Goal: Information Seeking & Learning: Learn about a topic

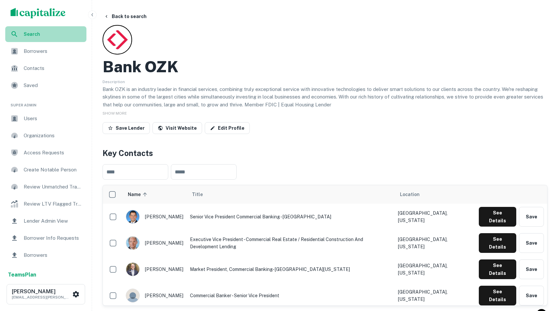
click at [27, 38] on div "Search" at bounding box center [45, 34] width 81 height 16
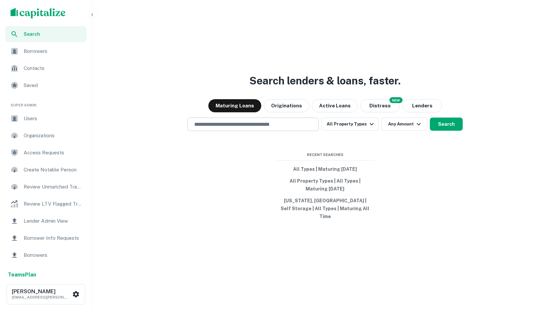
click at [224, 131] on div "​" at bounding box center [252, 124] width 131 height 13
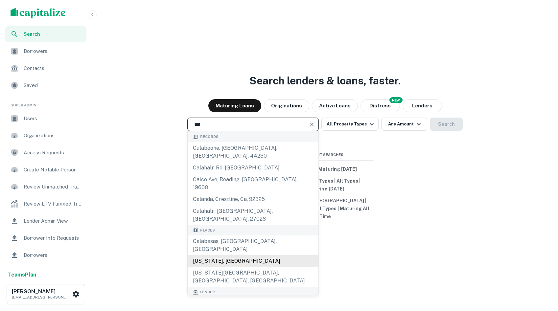
click at [218, 255] on div "California, USA" at bounding box center [252, 261] width 131 height 12
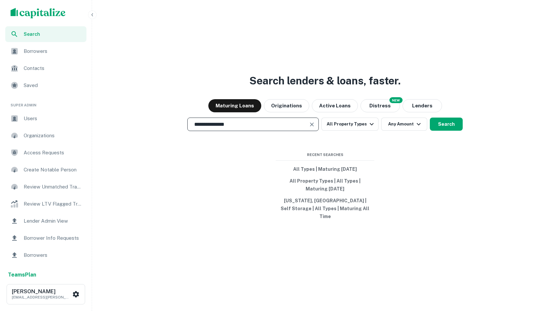
type input "**********"
click at [440, 125] on button "Search" at bounding box center [445, 124] width 33 height 13
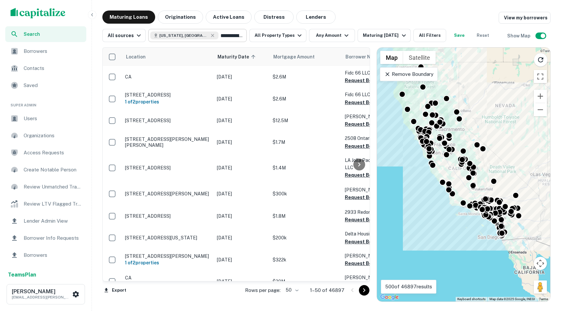
click at [219, 32] on input "**********" at bounding box center [231, 35] width 25 height 9
type input "**********"
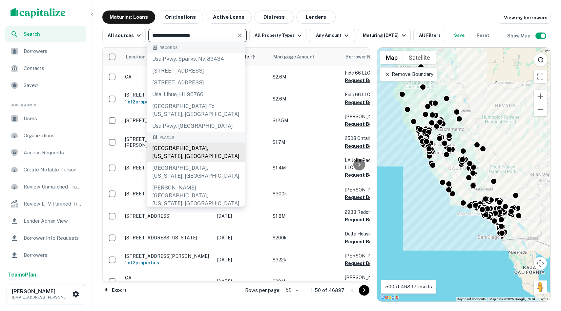
click at [201, 142] on div "Newport Beach, California, USA" at bounding box center [196, 152] width 98 height 20
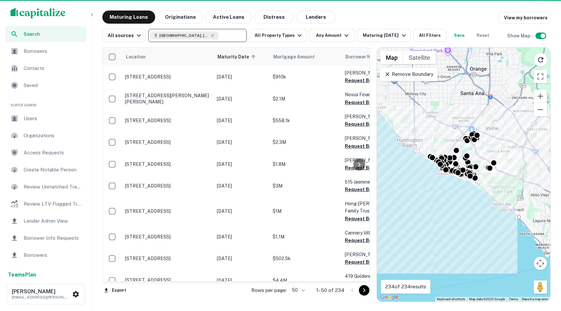
type input "*"
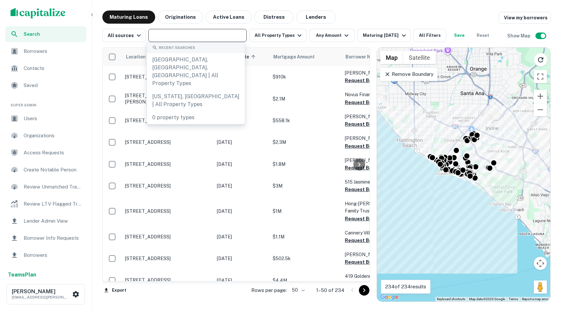
click at [419, 18] on div "Maturing Loans Originations Active Loans Distress Lenders View my borrowers" at bounding box center [326, 17] width 449 height 13
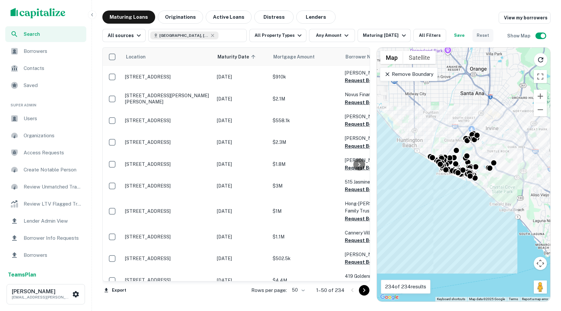
click at [477, 37] on button "Reset" at bounding box center [483, 35] width 21 height 13
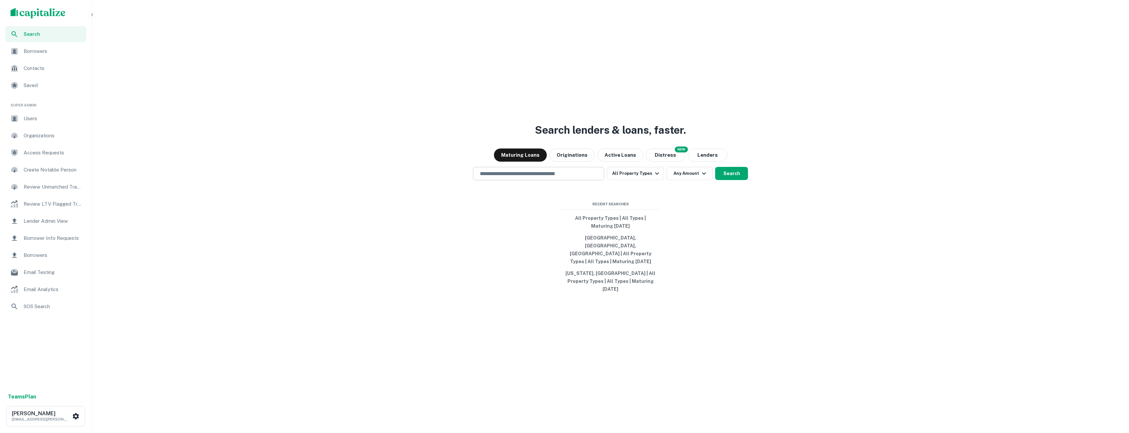
click at [569, 177] on input "text" at bounding box center [538, 174] width 125 height 8
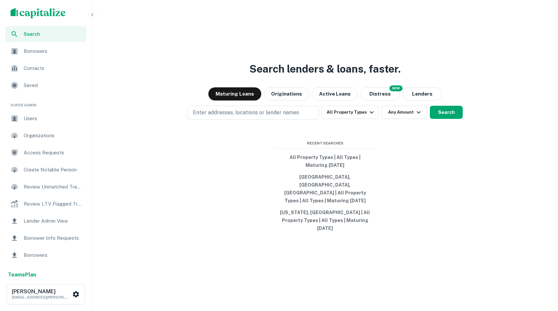
click at [234, 114] on div "Search lenders & loans, faster. Maturing Loans Originations Active Loans NEW Di…" at bounding box center [325, 171] width 460 height 311
click at [240, 120] on button "Enter addresses, locations or lender names" at bounding box center [252, 113] width 131 height 14
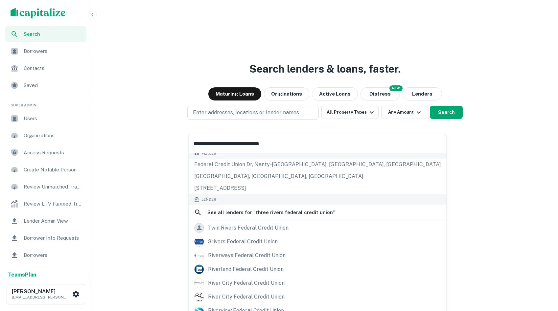
scroll to position [84, 0]
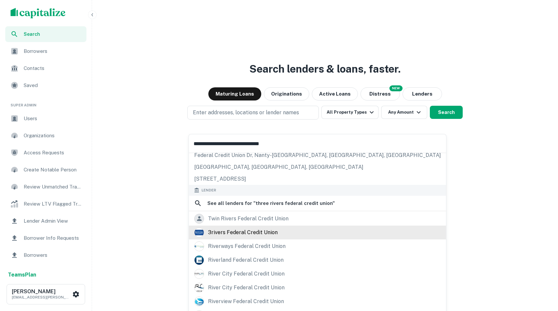
type input "**********"
click at [260, 231] on div "3rivers federal credit union" at bounding box center [243, 233] width 70 height 10
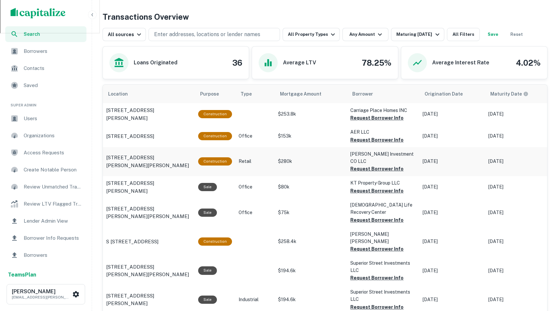
scroll to position [272, 0]
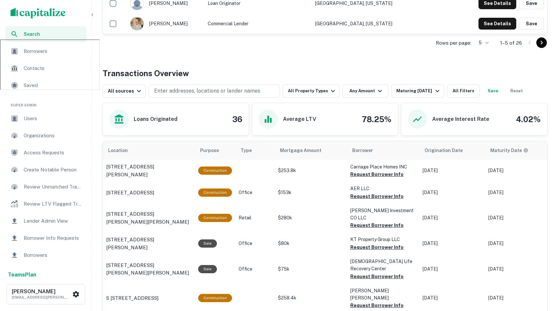
click at [543, 41] on icon "Go to next page" at bounding box center [541, 43] width 8 height 8
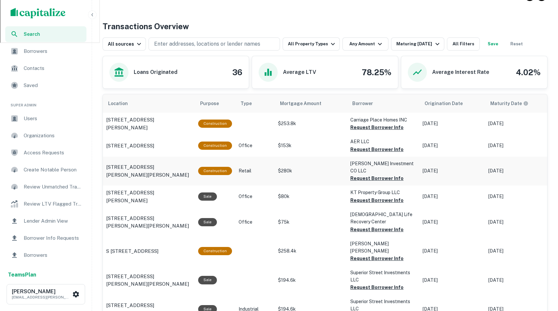
scroll to position [338, 0]
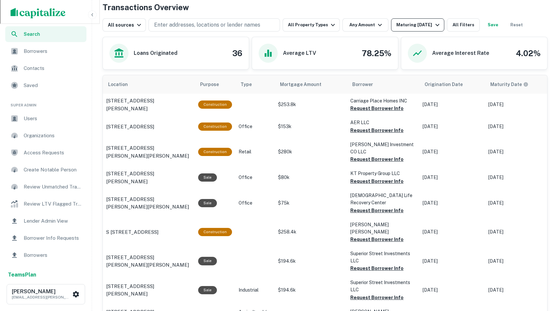
click at [411, 29] on button "Maturing [DATE]" at bounding box center [417, 24] width 53 height 13
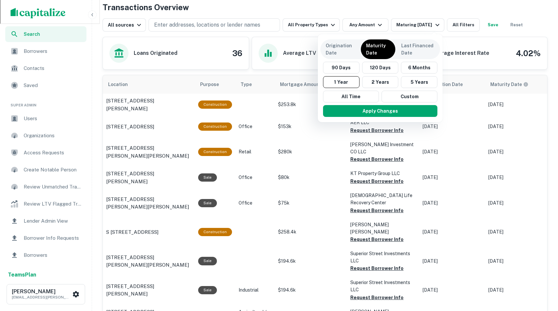
click at [299, 230] on div at bounding box center [279, 155] width 558 height 311
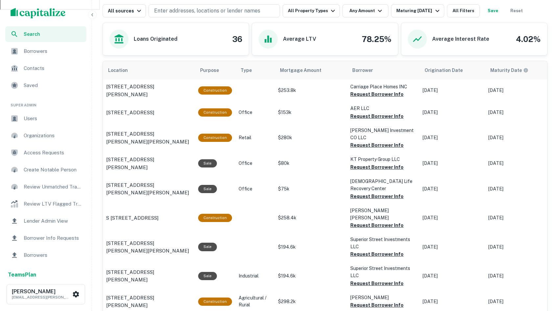
scroll to position [353, 0]
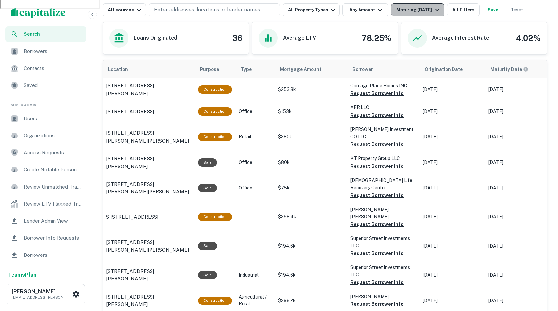
click at [406, 12] on div "Maturing [DATE]" at bounding box center [418, 10] width 45 height 8
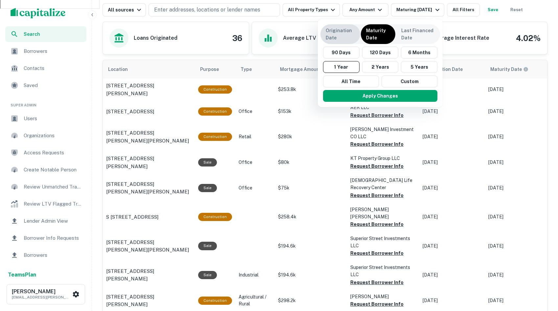
click at [331, 40] on p "Origination Date" at bounding box center [339, 34] width 29 height 14
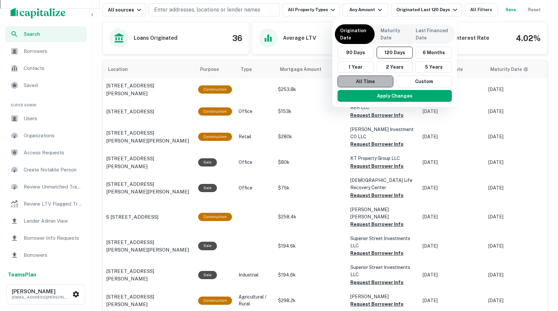
click at [376, 80] on button "All Time" at bounding box center [365, 82] width 56 height 12
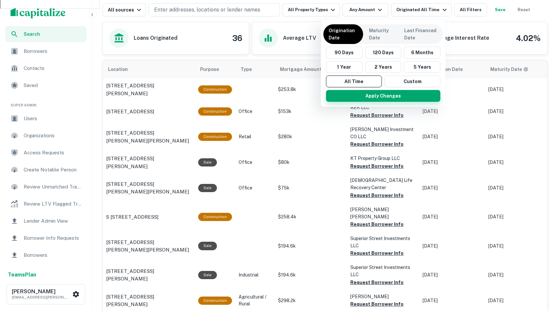
click at [385, 93] on button "Apply Changes" at bounding box center [383, 96] width 114 height 12
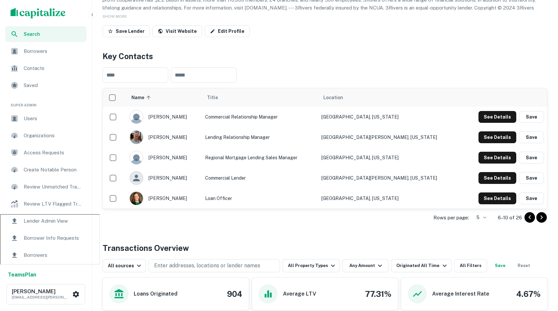
scroll to position [108, 0]
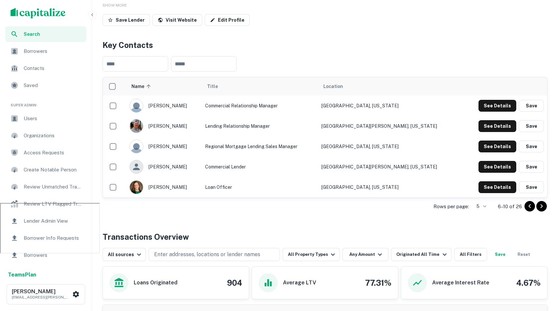
click at [541, 209] on icon "Go to next page" at bounding box center [541, 206] width 8 height 8
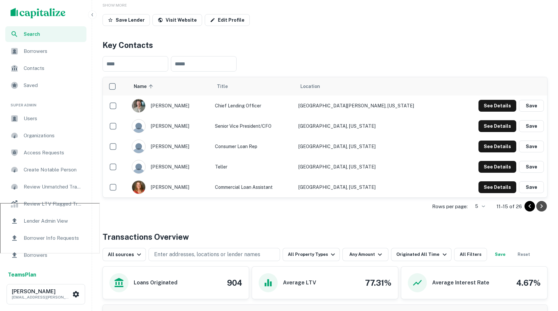
click at [542, 209] on icon "Go to next page" at bounding box center [541, 206] width 8 height 8
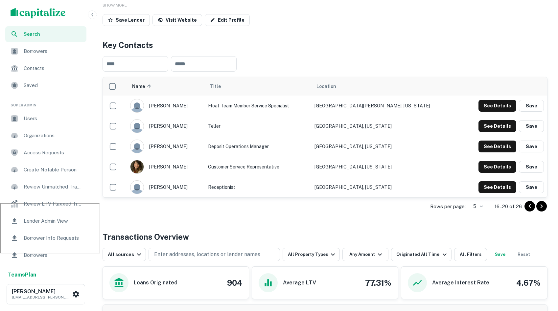
click at [541, 207] on icon "Go to next page" at bounding box center [541, 206] width 2 height 4
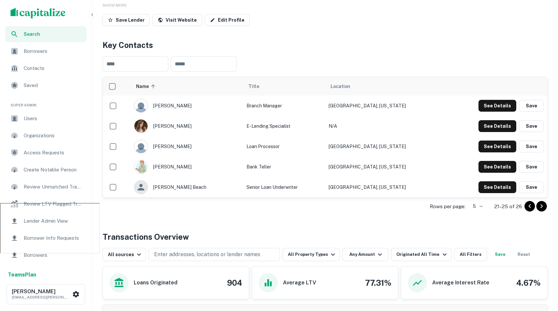
click at [129, 54] on div "​ ​" at bounding box center [324, 64] width 445 height 26
click at [141, 61] on input "text" at bounding box center [135, 63] width 66 height 15
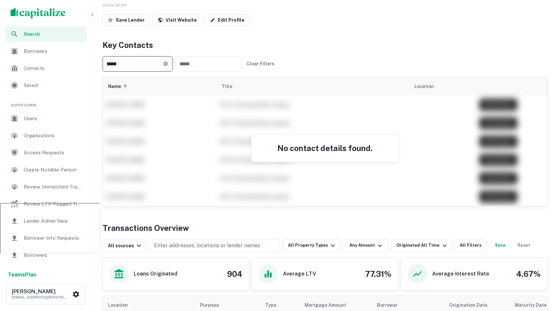
click at [126, 66] on input "*****" at bounding box center [132, 63] width 60 height 15
type input "****"
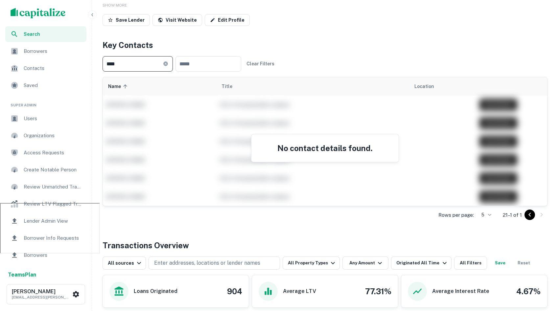
click at [143, 62] on input "****" at bounding box center [132, 63] width 60 height 15
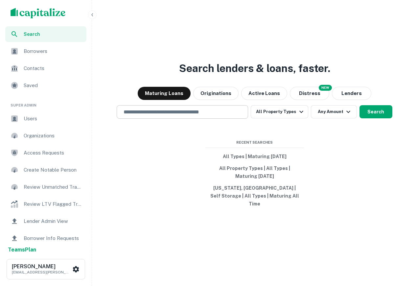
click at [155, 112] on input "text" at bounding box center [182, 112] width 125 height 8
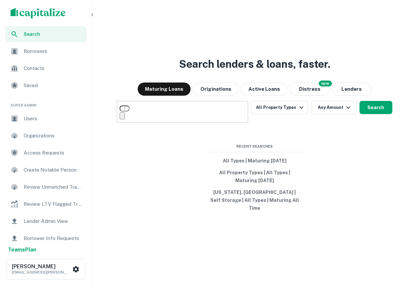
type input "**********"
click at [373, 114] on button "Search" at bounding box center [375, 107] width 33 height 13
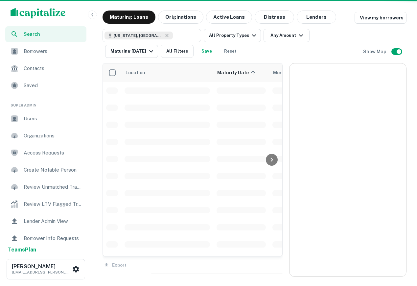
scroll to position [17, 0]
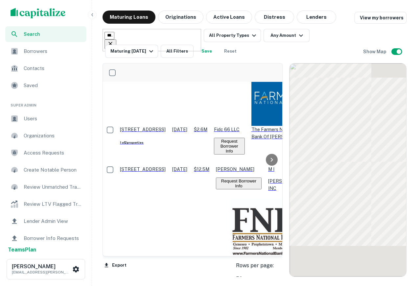
click at [114, 32] on input "text" at bounding box center [109, 36] width 10 height 8
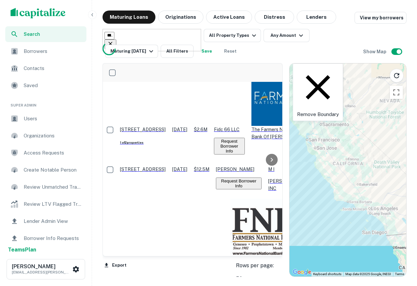
click at [114, 34] on input "**********" at bounding box center [109, 36] width 10 height 8
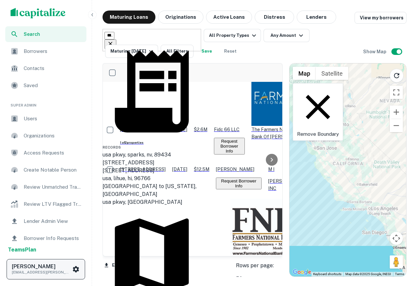
type input "**********"
click at [75, 271] on icon "scrollable content" at bounding box center [76, 269] width 6 height 6
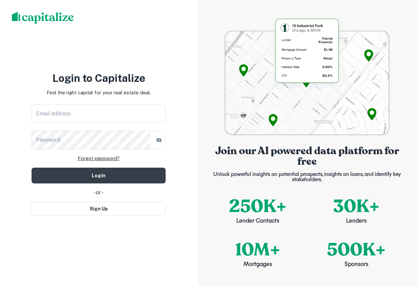
type input "**********"
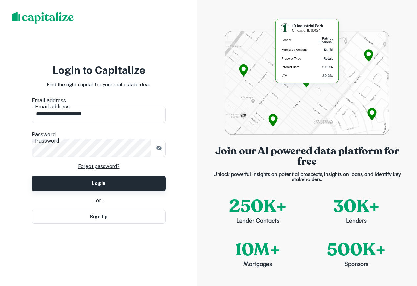
click at [88, 175] on button "Login" at bounding box center [99, 183] width 134 height 16
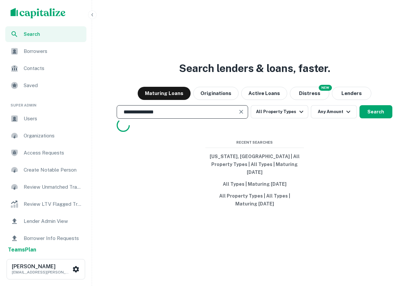
click at [222, 113] on input "**********" at bounding box center [178, 112] width 116 height 8
click at [377, 117] on button "Search" at bounding box center [375, 111] width 33 height 13
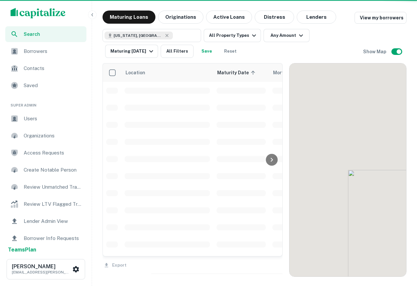
scroll to position [17, 0]
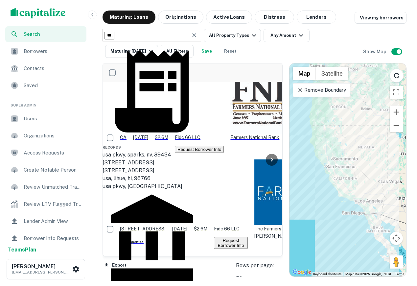
click at [114, 33] on input "**********" at bounding box center [109, 36] width 10 height 8
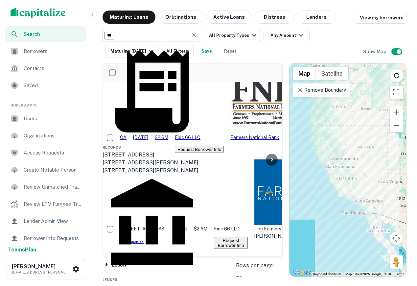
type input "**********"
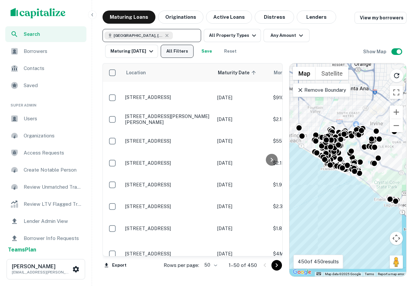
click at [175, 53] on button "All Filters" at bounding box center [177, 51] width 33 height 13
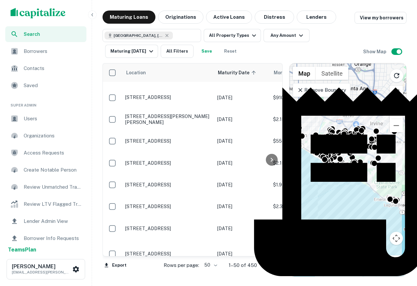
type input "**********"
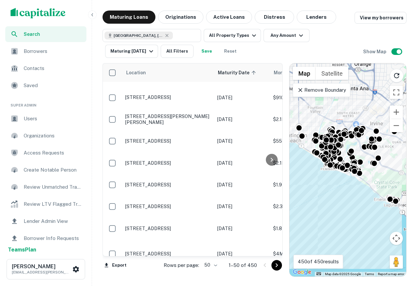
click at [322, 94] on div "Remove Boundary" at bounding box center [321, 90] width 57 height 14
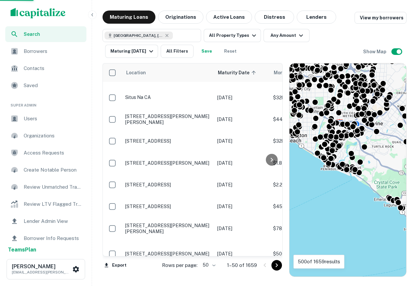
click at [50, 35] on span "Search" at bounding box center [53, 34] width 59 height 7
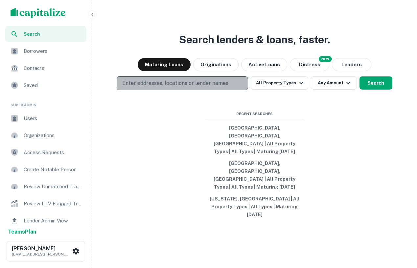
click at [209, 87] on p "Enter addresses, locations or lender names" at bounding box center [175, 83] width 106 height 8
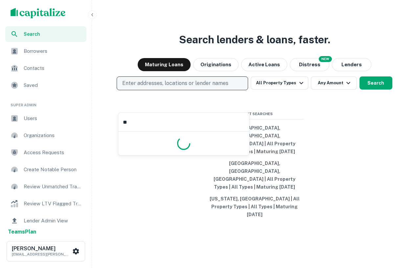
type input "*"
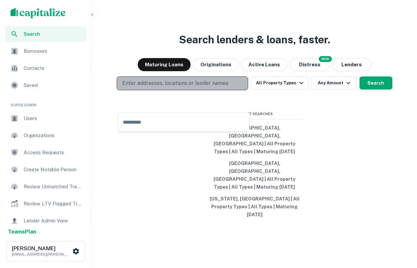
click at [184, 87] on p "Enter addresses, locations or lender names" at bounding box center [175, 83] width 106 height 8
click at [174, 87] on p "Enter addresses, locations or lender names" at bounding box center [175, 83] width 106 height 8
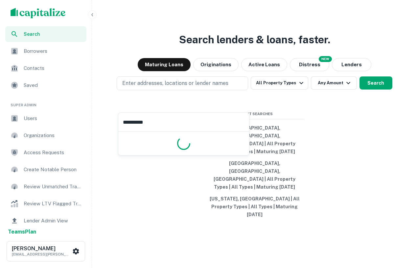
type input "**********"
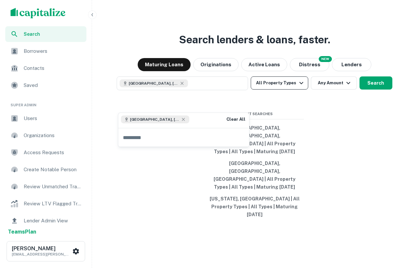
click at [286, 90] on button "All Property Types" at bounding box center [279, 83] width 57 height 13
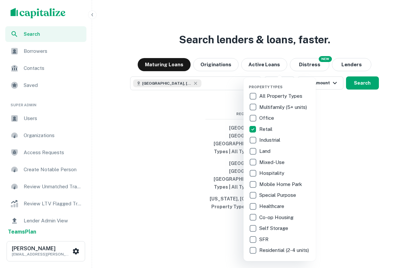
click at [318, 129] on div at bounding box center [208, 134] width 417 height 268
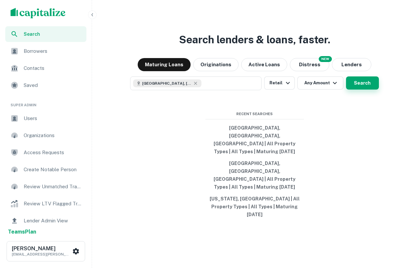
click at [358, 90] on button "Search" at bounding box center [362, 83] width 33 height 13
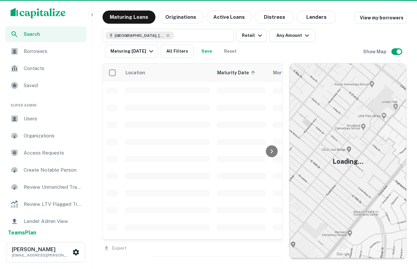
scroll to position [17, 0]
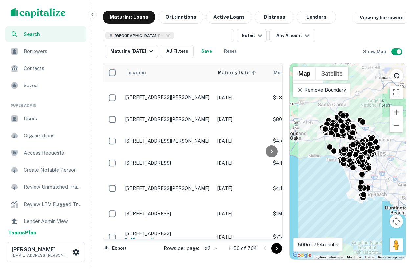
click at [333, 90] on p "Remove Boundary" at bounding box center [321, 90] width 49 height 8
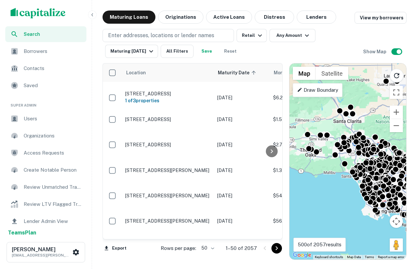
drag, startPoint x: 325, startPoint y: 107, endPoint x: 344, endPoint y: 126, distance: 26.7
click at [346, 126] on div "To activate drag with keyboard, press Alt + Enter. Once in keyboard drag state,…" at bounding box center [347, 161] width 117 height 196
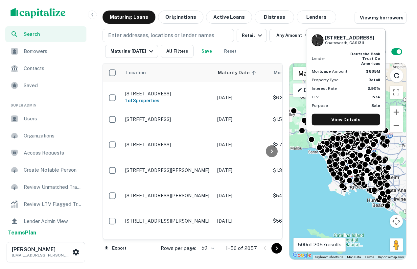
drag, startPoint x: 345, startPoint y: 134, endPoint x: 305, endPoint y: 106, distance: 48.6
click at [305, 106] on body "Search Borrowers Contacts Saved Super Admin Users Organizations Access Requests…" at bounding box center [208, 134] width 417 height 269
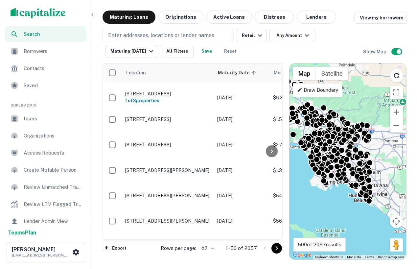
drag, startPoint x: 372, startPoint y: 224, endPoint x: 355, endPoint y: 218, distance: 18.1
click at [355, 218] on div "To activate drag with keyboard, press Alt + Enter. Once in keyboard drag state,…" at bounding box center [347, 161] width 117 height 196
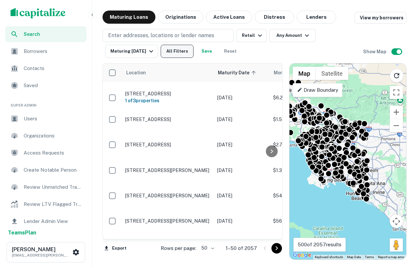
click at [186, 49] on button "All Filters" at bounding box center [177, 51] width 33 height 13
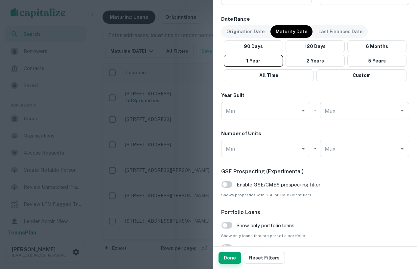
scroll to position [408, 0]
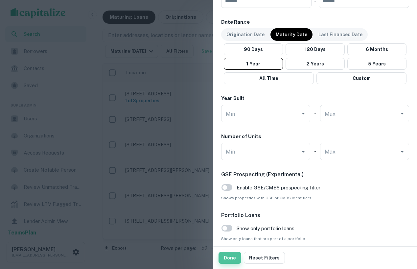
click at [228, 255] on button "Done" at bounding box center [229, 258] width 23 height 12
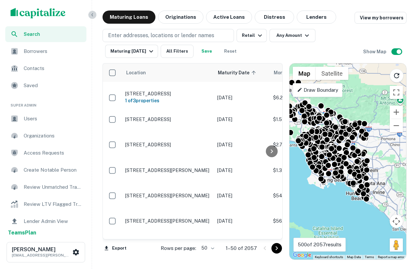
click at [90, 12] on button "button" at bounding box center [92, 15] width 9 height 9
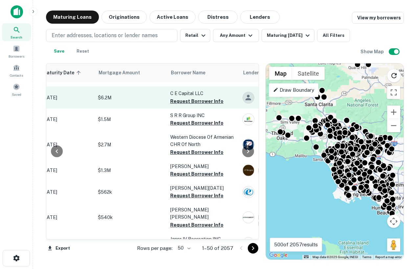
scroll to position [17, 122]
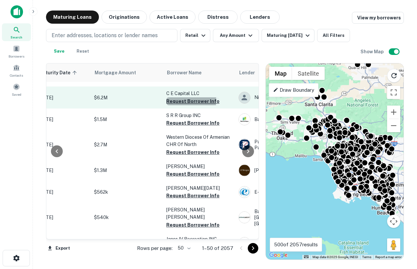
click at [185, 100] on button "Request Borrower Info" at bounding box center [192, 101] width 53 height 8
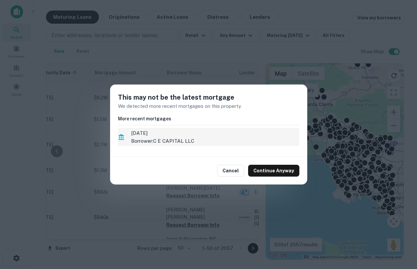
click at [256, 141] on p "Borrower: C E CAPITAL LLC" at bounding box center [215, 141] width 168 height 8
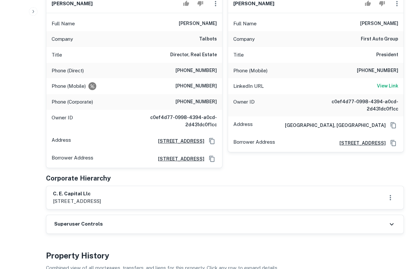
scroll to position [504, 0]
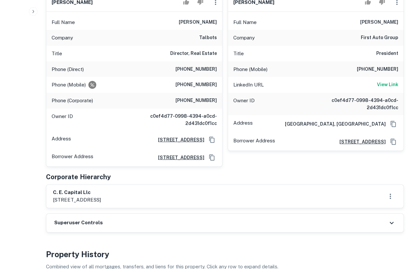
click at [161, 188] on div "c. e. capital llc 2283 1st street, simi valley, ca, 93065-1944" at bounding box center [225, 195] width 344 height 15
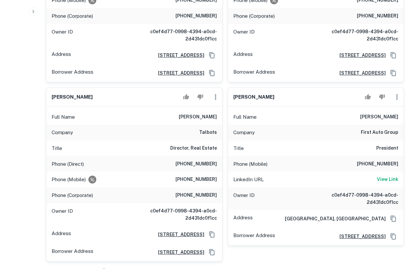
scroll to position [410, 0]
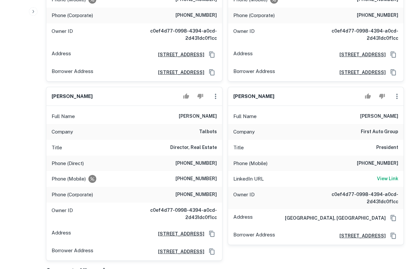
click at [194, 69] on h6 "2283 1st street, simi valley, CA, 93065-1944" at bounding box center [179, 72] width 52 height 7
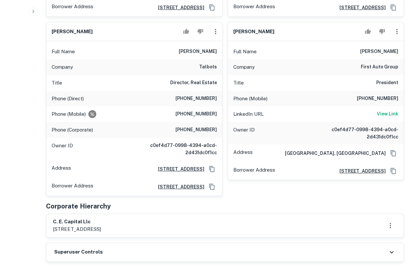
scroll to position [475, 0]
click at [84, 217] on h6 "c. e. capital llc" at bounding box center [77, 221] width 48 height 8
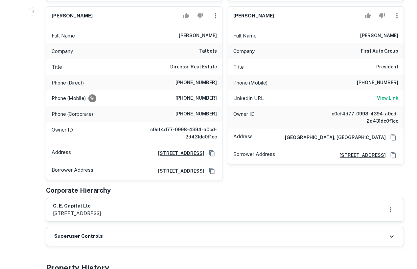
scroll to position [492, 0]
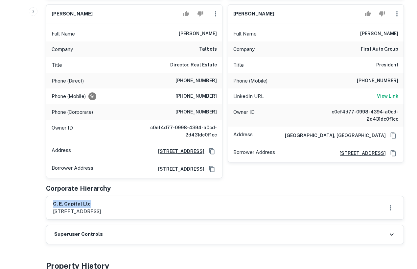
drag, startPoint x: 92, startPoint y: 197, endPoint x: 47, endPoint y: 195, distance: 45.1
click at [47, 196] on div "c. e. capital llc 2283 1st street, simi valley, ca, 93065-1944" at bounding box center [224, 207] width 357 height 23
click at [72, 207] on p "2283 1st street, simi valley, ca, 93065-1944" at bounding box center [77, 211] width 48 height 8
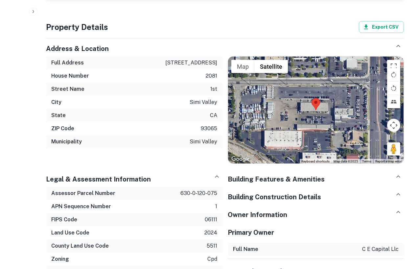
scroll to position [866, 0]
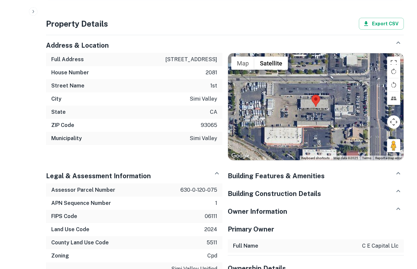
click at [270, 171] on h5 "Building Features & Amenities" at bounding box center [276, 176] width 97 height 10
click at [328, 168] on div "Building Features & Amenities" at bounding box center [316, 172] width 176 height 15
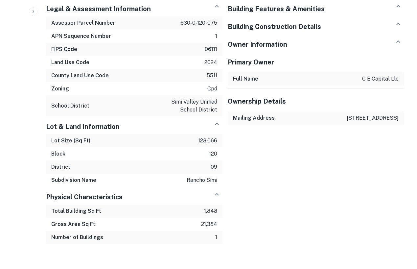
scroll to position [1032, 0]
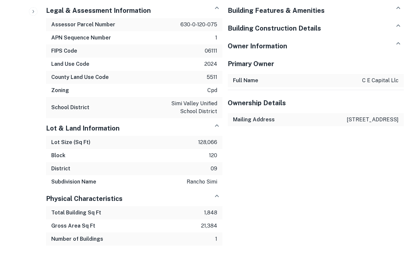
click at [284, 41] on h5 "Owner Information" at bounding box center [257, 46] width 59 height 10
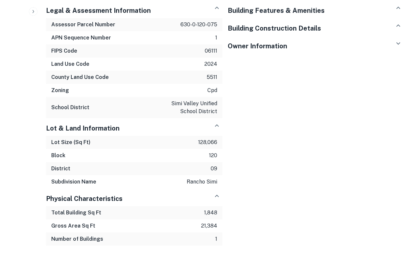
click at [287, 38] on div "Owner Information" at bounding box center [316, 43] width 176 height 15
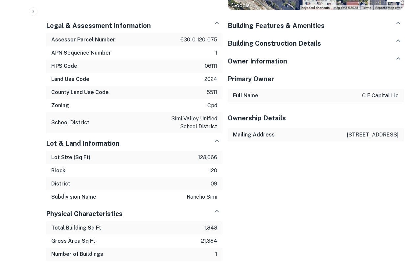
scroll to position [1015, 0]
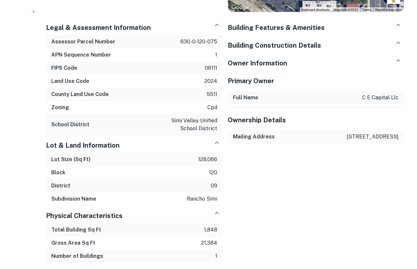
click at [399, 21] on icon "button" at bounding box center [398, 25] width 8 height 8
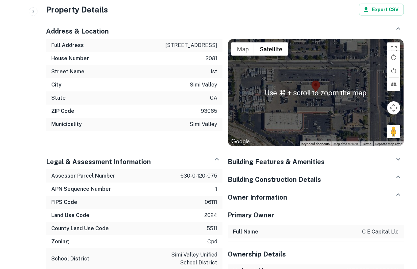
scroll to position [881, 0]
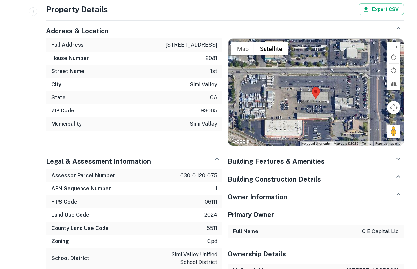
drag, startPoint x: 319, startPoint y: 102, endPoint x: 318, endPoint y: 109, distance: 7.0
click at [318, 110] on div at bounding box center [316, 92] width 176 height 107
click at [315, 97] on div at bounding box center [316, 92] width 176 height 107
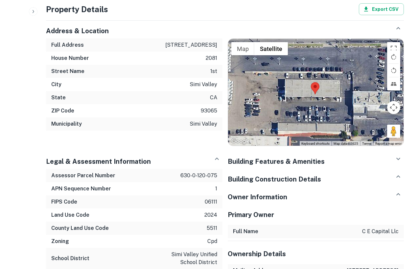
click at [324, 102] on div at bounding box center [316, 92] width 176 height 107
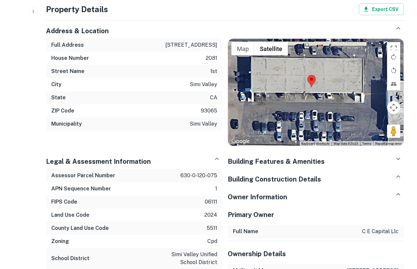
drag, startPoint x: 318, startPoint y: 92, endPoint x: 322, endPoint y: 102, distance: 11.4
click at [323, 103] on div at bounding box center [316, 92] width 176 height 107
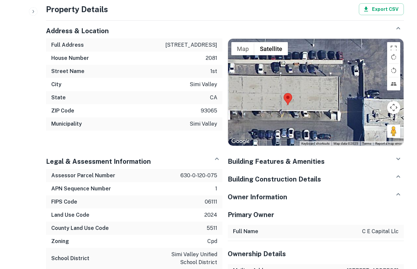
drag, startPoint x: 328, startPoint y: 97, endPoint x: 299, endPoint y: 114, distance: 33.1
click at [299, 114] on div at bounding box center [316, 92] width 176 height 107
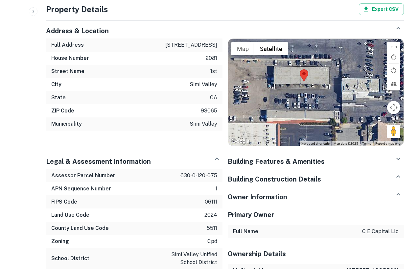
drag, startPoint x: 327, startPoint y: 103, endPoint x: 328, endPoint y: 80, distance: 22.4
click at [329, 80] on div at bounding box center [316, 92] width 176 height 107
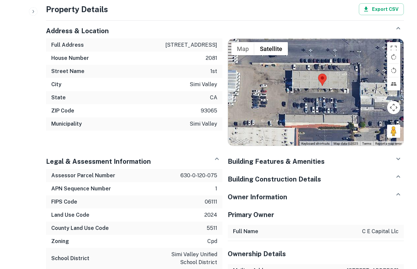
drag, startPoint x: 303, startPoint y: 88, endPoint x: 327, endPoint y: 92, distance: 24.7
click at [327, 92] on div at bounding box center [316, 92] width 176 height 107
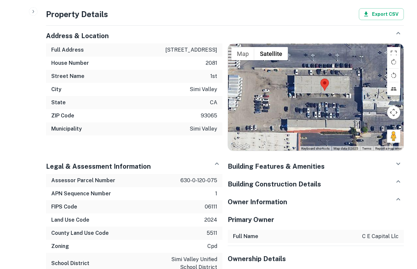
scroll to position [873, 0]
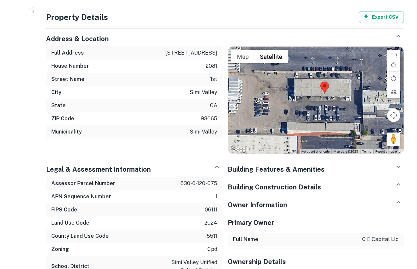
click at [314, 164] on h5 "Building Features & Amenities" at bounding box center [276, 169] width 97 height 10
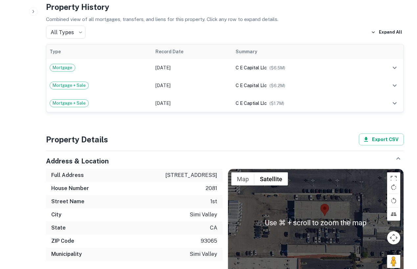
scroll to position [791, 0]
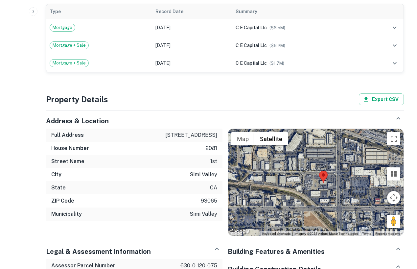
drag, startPoint x: 326, startPoint y: 170, endPoint x: 325, endPoint y: 184, distance: 13.9
click at [325, 184] on div at bounding box center [316, 182] width 176 height 107
click at [394, 132] on button "Toggle fullscreen view" at bounding box center [393, 138] width 13 height 13
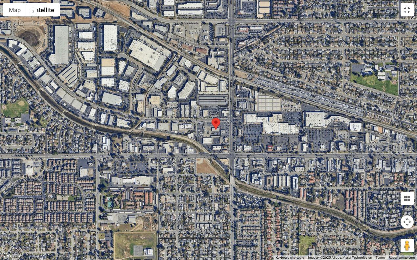
click at [228, 108] on div at bounding box center [208, 130] width 417 height 260
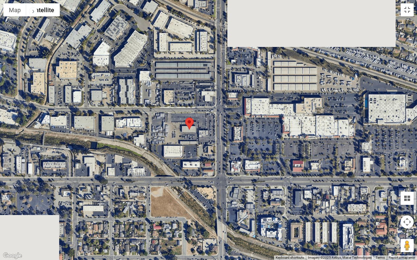
drag, startPoint x: 231, startPoint y: 131, endPoint x: 216, endPoint y: 109, distance: 26.7
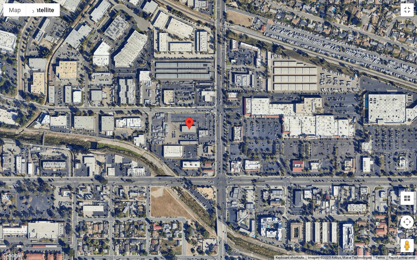
click at [216, 109] on div at bounding box center [208, 130] width 417 height 260
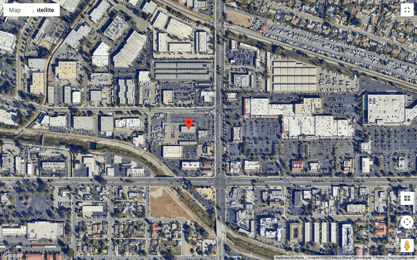
click at [186, 141] on div at bounding box center [208, 130] width 417 height 260
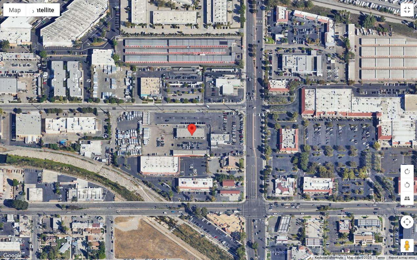
drag, startPoint x: 190, startPoint y: 137, endPoint x: 189, endPoint y: 151, distance: 13.9
click at [190, 151] on div at bounding box center [208, 130] width 417 height 260
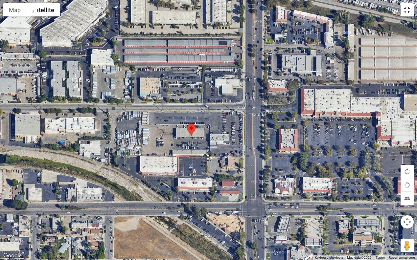
click at [404, 14] on button "Toggle fullscreen view" at bounding box center [406, 9] width 13 height 13
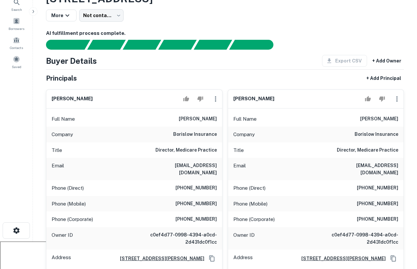
scroll to position [0, 0]
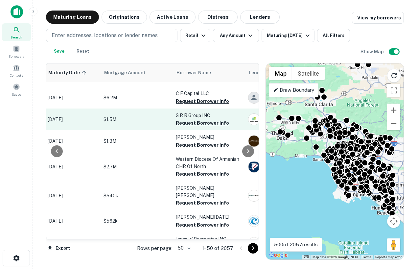
scroll to position [17, 117]
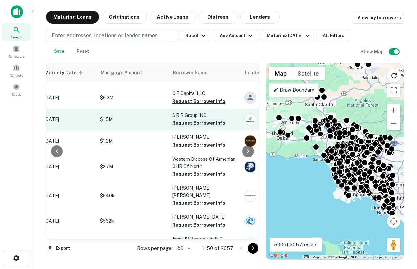
click at [191, 121] on button "Request Borrower Info" at bounding box center [198, 123] width 53 height 8
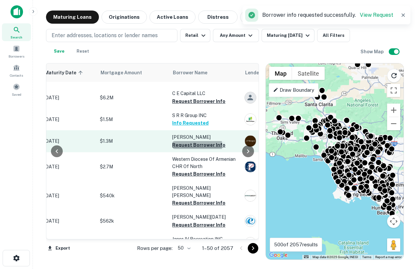
click at [191, 146] on button "Request Borrower Info" at bounding box center [198, 145] width 53 height 8
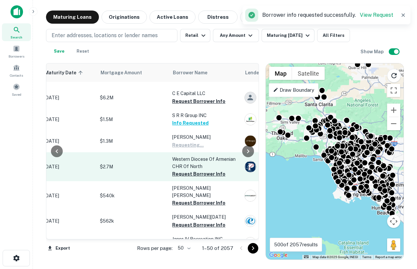
click at [193, 178] on td "Western Diocese Of Armenian CHR Of North Request Borrower Info" at bounding box center [205, 166] width 72 height 29
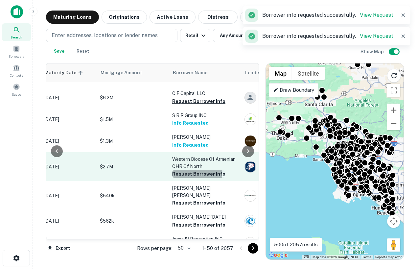
click at [192, 174] on button "Request Borrower Info" at bounding box center [198, 174] width 53 height 8
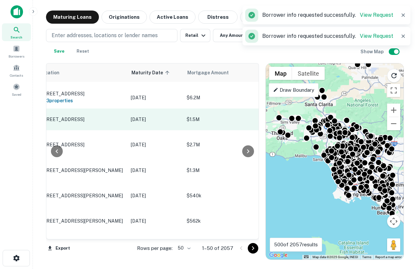
scroll to position [17, 0]
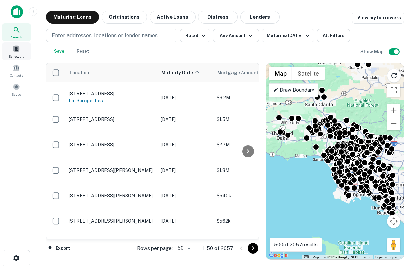
click at [13, 50] on span at bounding box center [16, 48] width 7 height 7
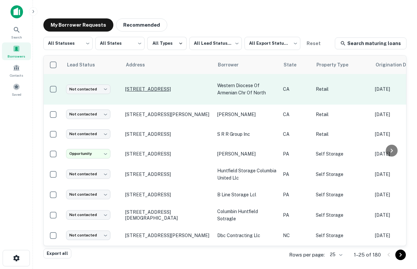
click at [134, 90] on p "[STREET_ADDRESS]" at bounding box center [167, 89] width 85 height 6
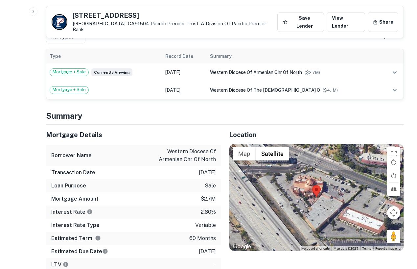
scroll to position [717, 0]
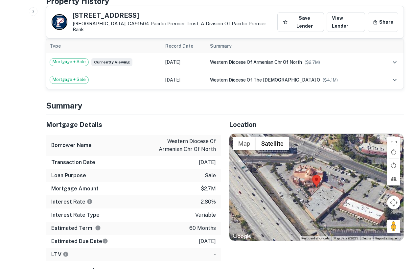
click at [323, 161] on div at bounding box center [316, 187] width 174 height 107
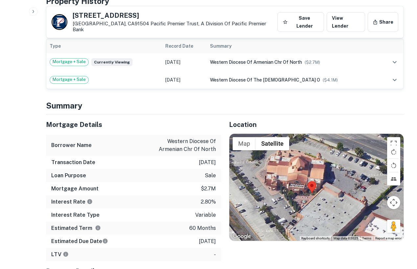
drag, startPoint x: 311, startPoint y: 165, endPoint x: 312, endPoint y: 171, distance: 5.7
click at [312, 171] on div at bounding box center [316, 187] width 174 height 107
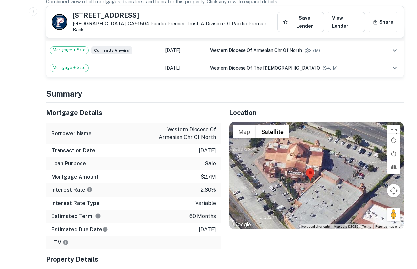
scroll to position [731, 0]
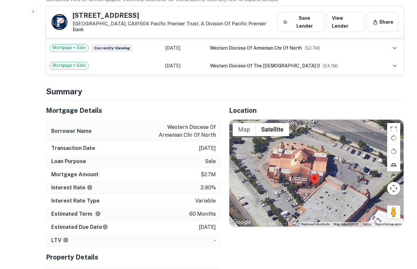
drag, startPoint x: 281, startPoint y: 149, endPoint x: 283, endPoint y: 156, distance: 7.0
click at [284, 156] on div at bounding box center [316, 173] width 174 height 107
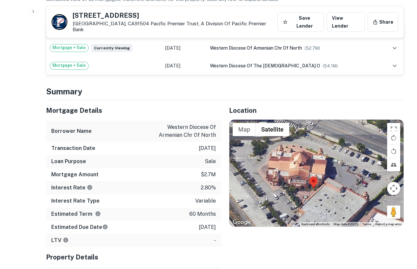
drag, startPoint x: 298, startPoint y: 144, endPoint x: 299, endPoint y: 150, distance: 5.3
click at [299, 150] on div at bounding box center [316, 173] width 174 height 107
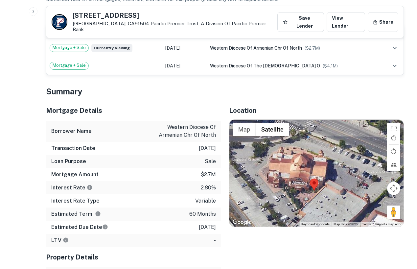
click at [298, 149] on div at bounding box center [316, 173] width 174 height 107
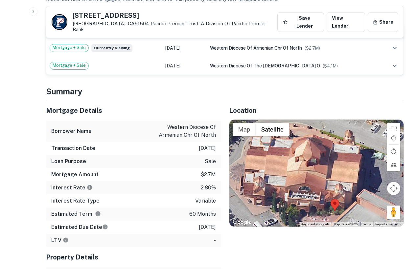
drag, startPoint x: 298, startPoint y: 149, endPoint x: 302, endPoint y: 154, distance: 6.8
click at [302, 154] on div at bounding box center [316, 173] width 174 height 107
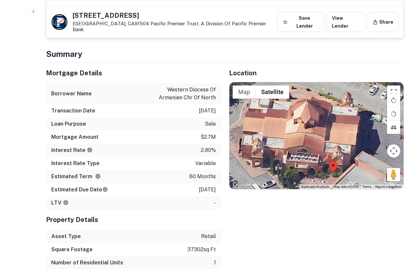
scroll to position [771, 0]
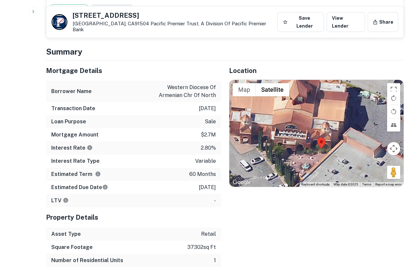
drag, startPoint x: 288, startPoint y: 135, endPoint x: 272, endPoint y: 107, distance: 32.8
click at [272, 107] on div at bounding box center [316, 133] width 174 height 107
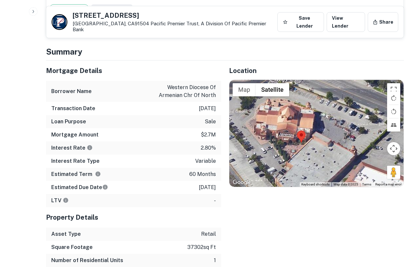
drag, startPoint x: 259, startPoint y: 134, endPoint x: 267, endPoint y: 141, distance: 10.2
click at [268, 141] on div at bounding box center [316, 133] width 174 height 107
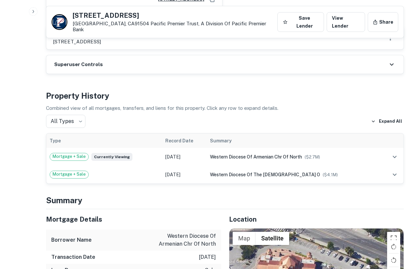
scroll to position [613, 0]
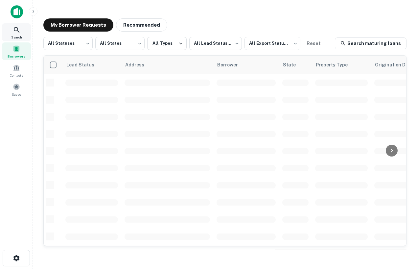
click at [21, 30] on div "Search" at bounding box center [16, 32] width 29 height 18
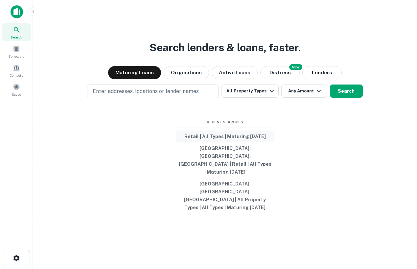
click at [207, 142] on button "Retail | All Types | Maturing [DATE]" at bounding box center [225, 136] width 98 height 12
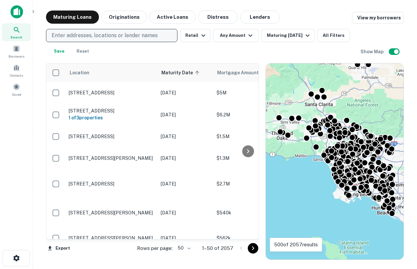
click at [139, 33] on p "Enter addresses, locations or lender names" at bounding box center [105, 36] width 106 height 8
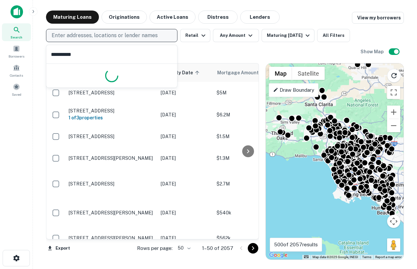
type input "**********"
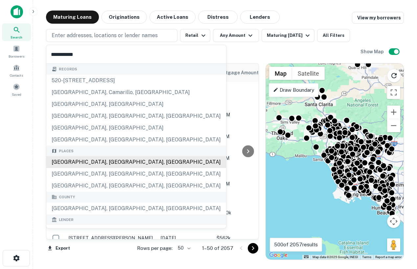
click at [98, 164] on div "[GEOGRAPHIC_DATA], [GEOGRAPHIC_DATA], [GEOGRAPHIC_DATA]" at bounding box center [136, 162] width 180 height 12
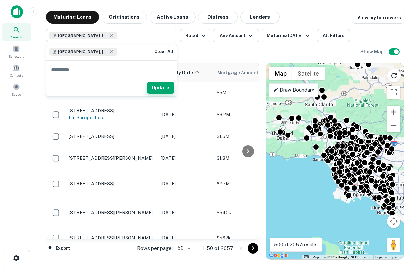
click at [155, 91] on button "Update" at bounding box center [160, 88] width 28 height 12
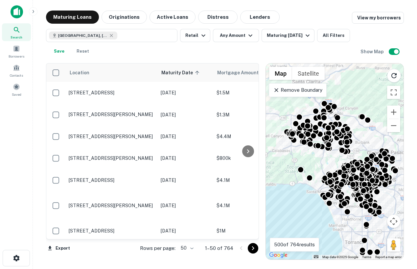
drag, startPoint x: 328, startPoint y: 121, endPoint x: 330, endPoint y: 154, distance: 33.5
click at [331, 155] on div "To activate drag with keyboard, press Alt + Enter. Once in keyboard drag state,…" at bounding box center [335, 161] width 138 height 196
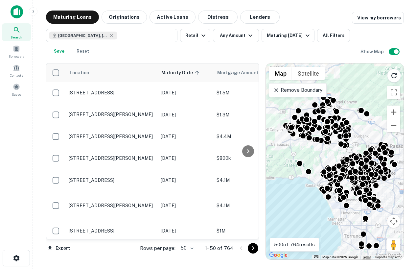
drag, startPoint x: 374, startPoint y: 138, endPoint x: 374, endPoint y: 132, distance: 5.9
click at [374, 132] on div "To activate drag with keyboard, press Alt + Enter. Once in keyboard drag state,…" at bounding box center [335, 161] width 138 height 196
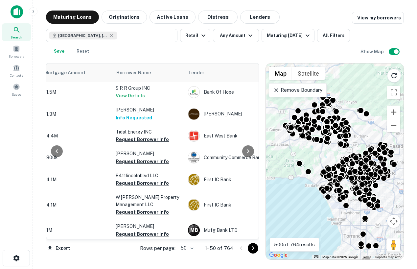
scroll to position [1, 0]
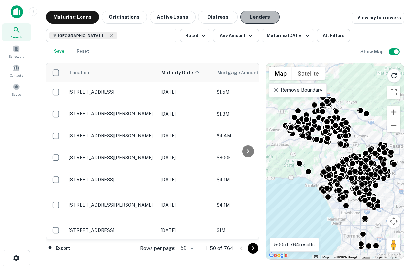
click at [255, 17] on button "Lenders" at bounding box center [259, 17] width 39 height 13
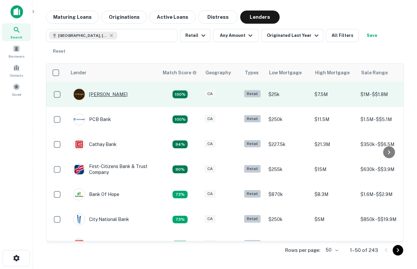
click at [97, 88] on div "[PERSON_NAME]" at bounding box center [100, 94] width 54 height 12
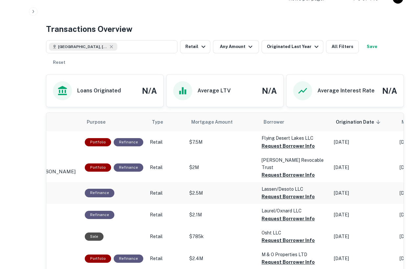
scroll to position [0, 87]
